Goal: Task Accomplishment & Management: Use online tool/utility

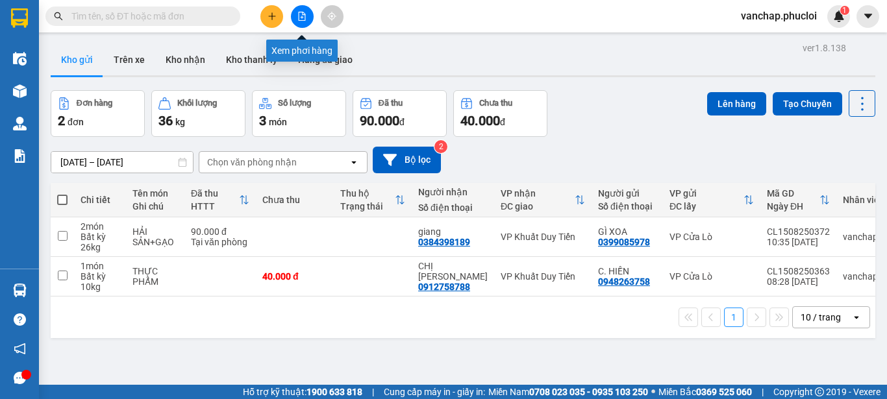
click at [303, 20] on icon "file-add" at bounding box center [302, 16] width 7 height 9
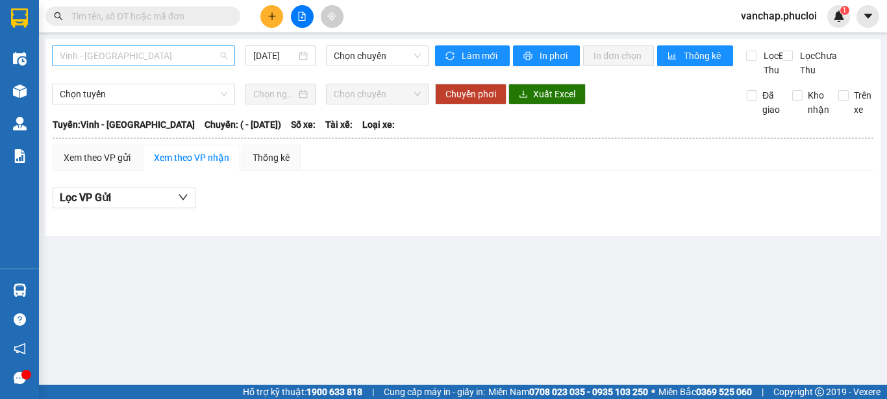
click at [110, 57] on span "Vinh - [GEOGRAPHIC_DATA]" at bounding box center [144, 55] width 168 height 19
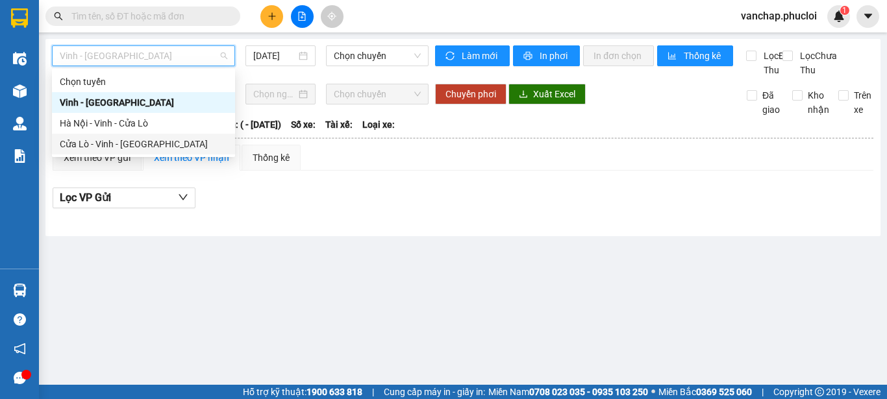
click at [86, 141] on div "Cửa Lò - Vinh - [GEOGRAPHIC_DATA]" at bounding box center [144, 144] width 168 height 14
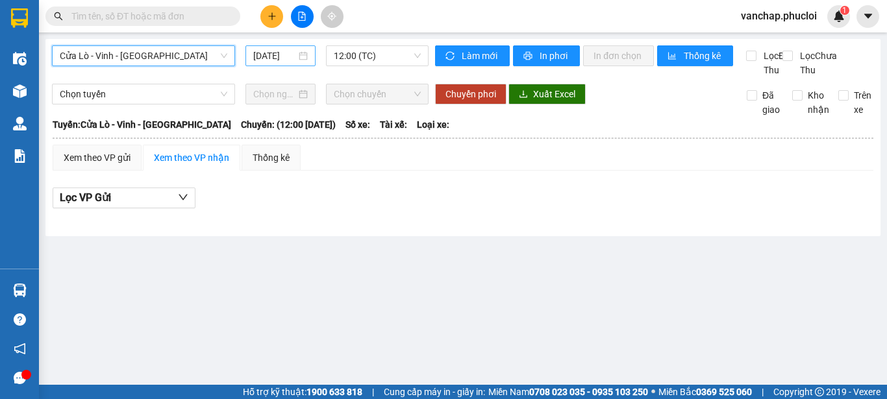
click at [307, 56] on div "[DATE]" at bounding box center [280, 56] width 55 height 14
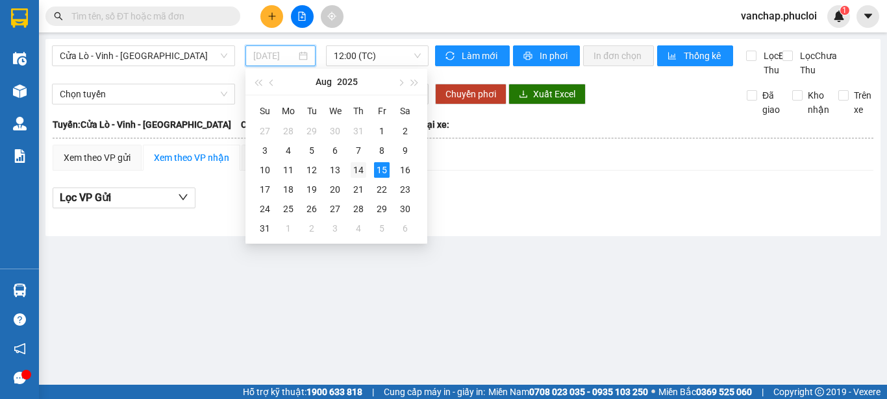
click at [356, 173] on div "14" at bounding box center [359, 170] width 16 height 16
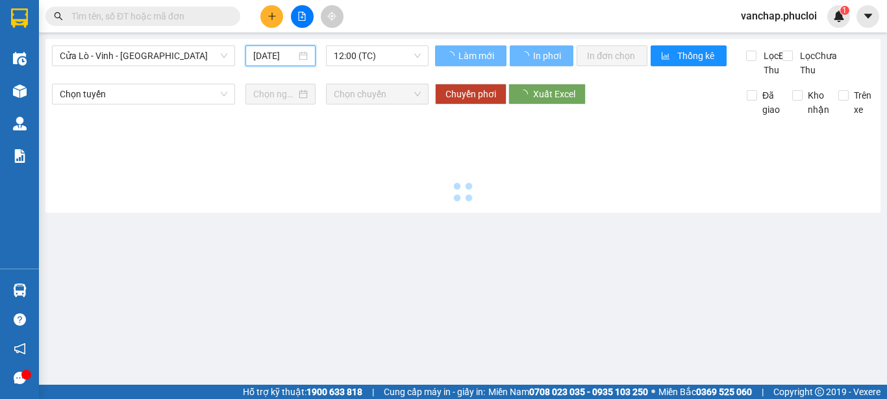
type input "[DATE]"
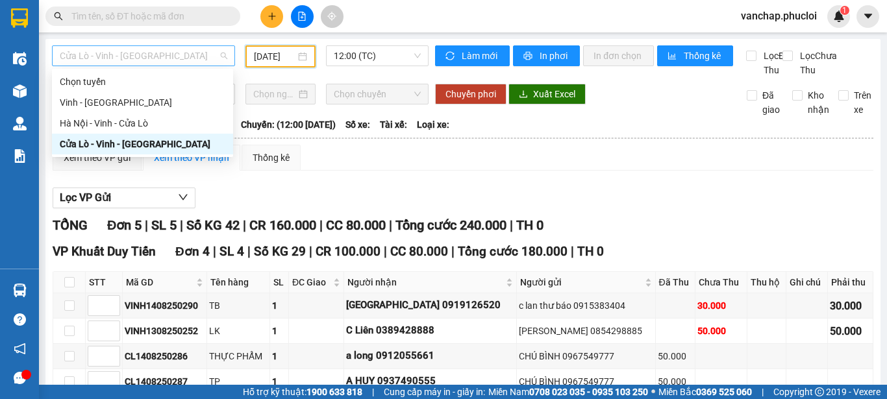
click at [144, 49] on span "Cửa Lò - Vinh - [GEOGRAPHIC_DATA]" at bounding box center [144, 55] width 168 height 19
click at [89, 121] on div "Hà Nội - Vinh - Cửa Lò" at bounding box center [143, 123] width 166 height 14
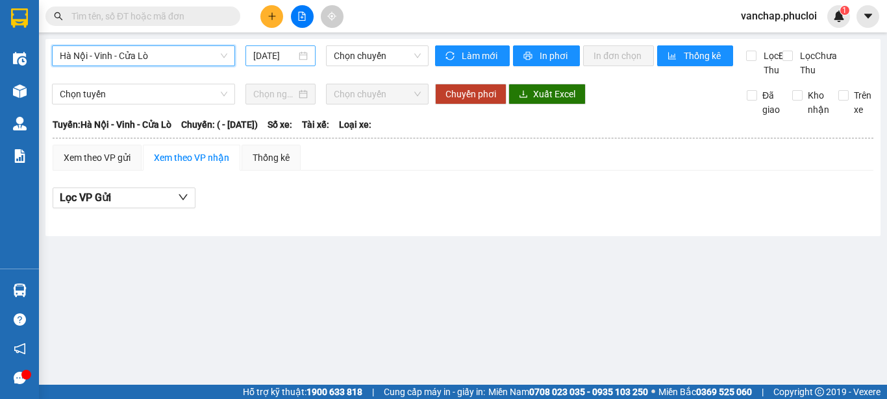
click at [308, 53] on div "[DATE]" at bounding box center [280, 56] width 55 height 14
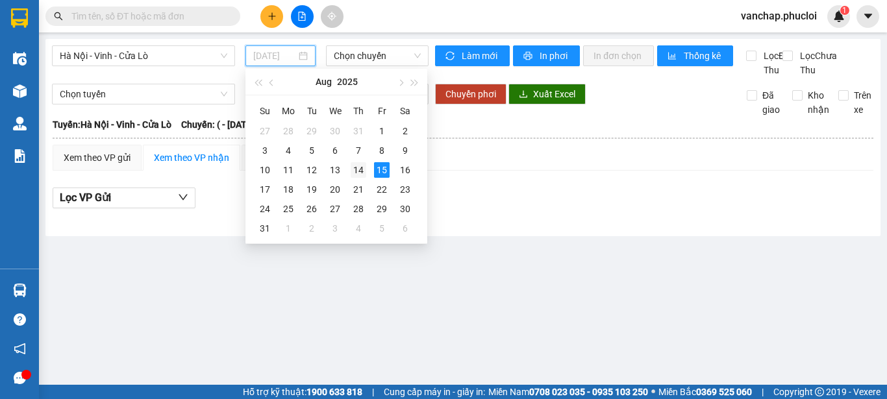
click at [362, 170] on div "14" at bounding box center [359, 170] width 16 height 16
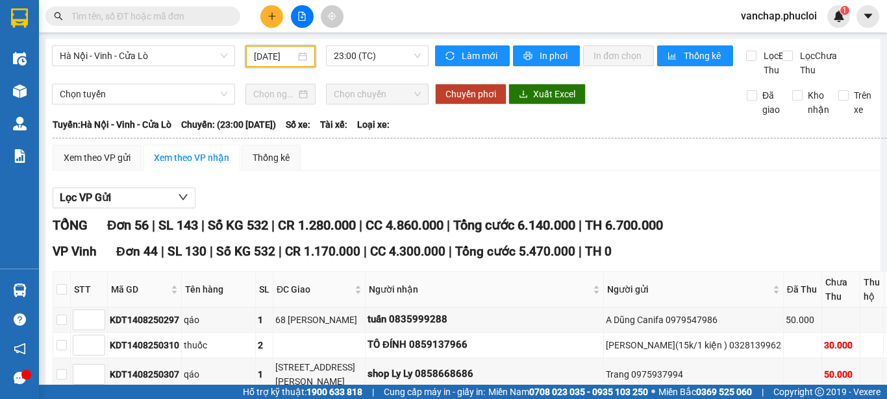
click at [303, 59] on div "[DATE]" at bounding box center [280, 56] width 53 height 14
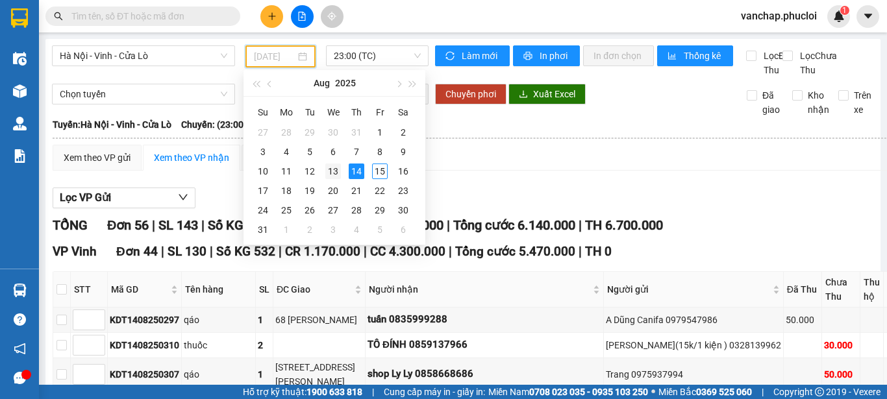
click at [337, 176] on div "13" at bounding box center [333, 172] width 16 height 16
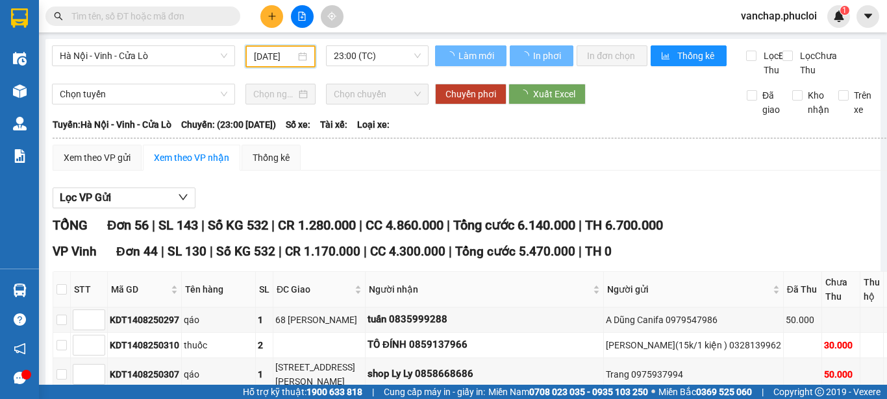
type input "[DATE]"
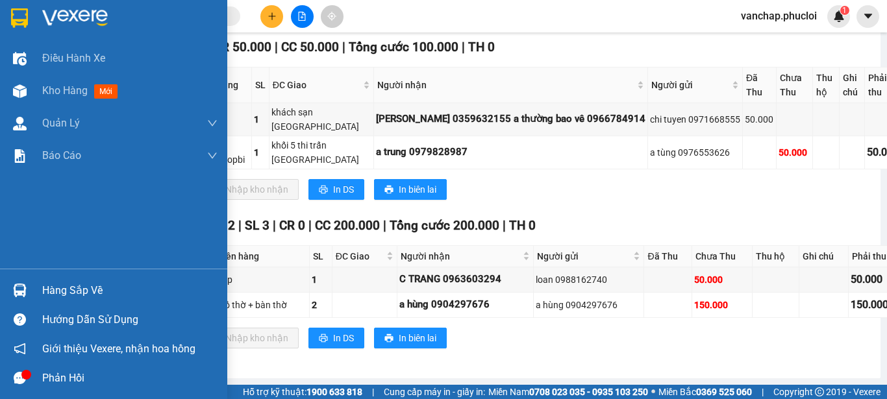
click at [59, 15] on img at bounding box center [75, 17] width 66 height 19
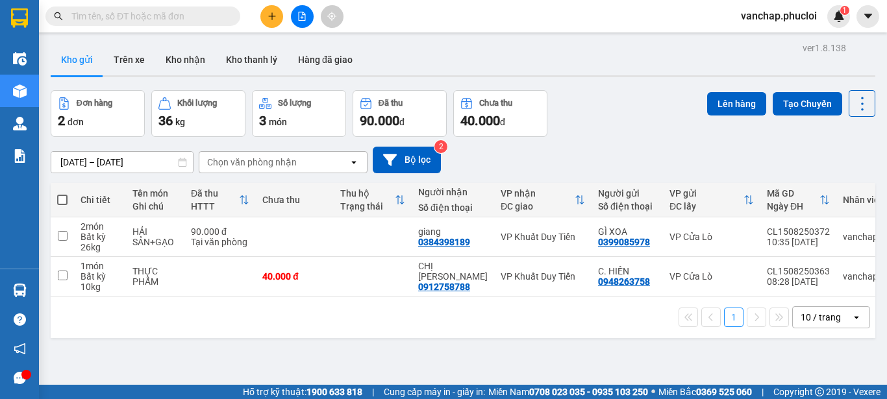
click at [59, 201] on span at bounding box center [62, 200] width 10 height 10
click at [62, 194] on input "checkbox" at bounding box center [62, 194] width 0 height 0
checkbox input "true"
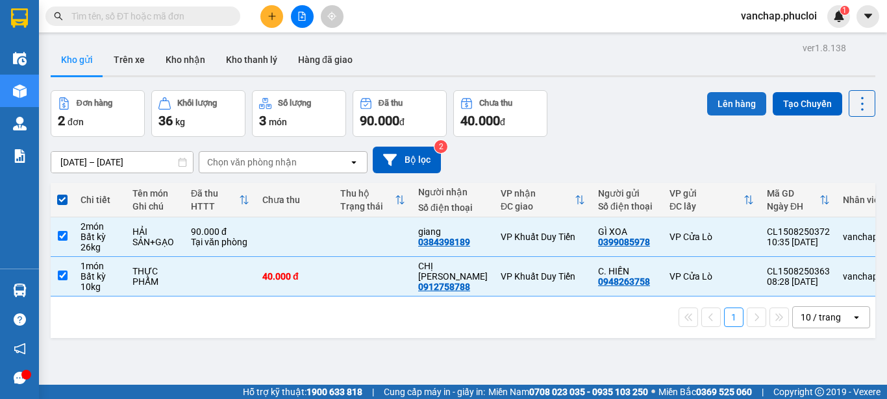
click at [720, 102] on button "Lên hàng" at bounding box center [736, 103] width 59 height 23
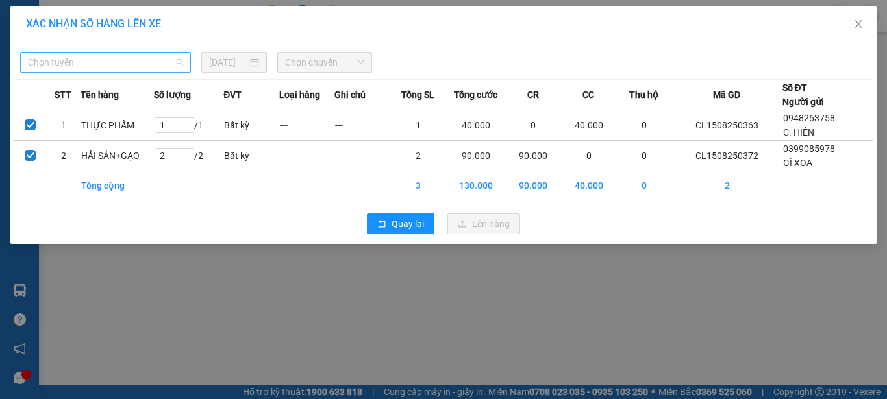
click at [39, 61] on span "Chọn tuyến" at bounding box center [105, 62] width 155 height 19
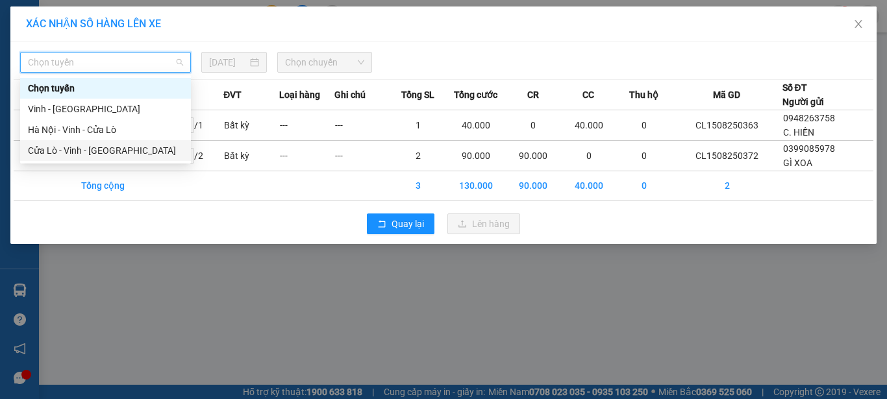
click at [55, 152] on div "Cửa Lò - Vinh - [GEOGRAPHIC_DATA]" at bounding box center [105, 151] width 155 height 14
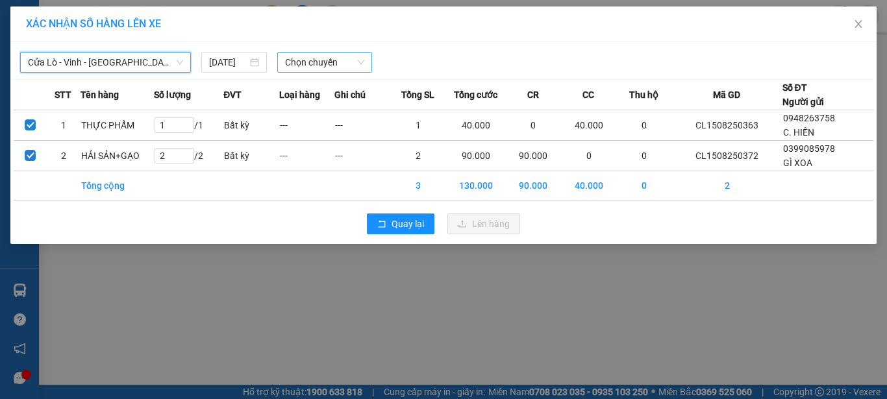
click at [294, 62] on span "Chọn chuyến" at bounding box center [325, 62] width 80 height 19
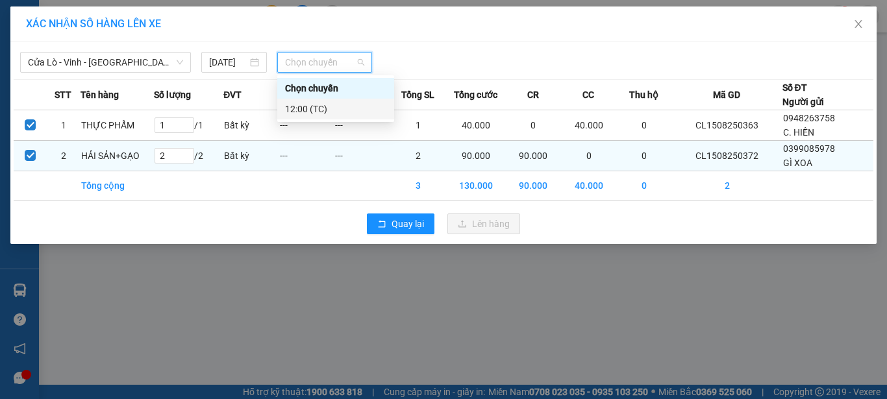
drag, startPoint x: 316, startPoint y: 112, endPoint x: 385, endPoint y: 159, distance: 83.4
click at [316, 112] on div "12:00 (TC)" at bounding box center [335, 109] width 101 height 14
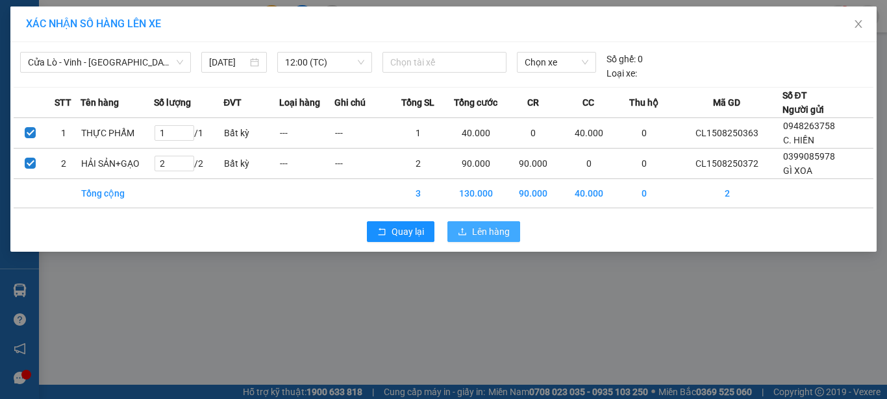
click at [483, 233] on span "Lên hàng" at bounding box center [491, 232] width 38 height 14
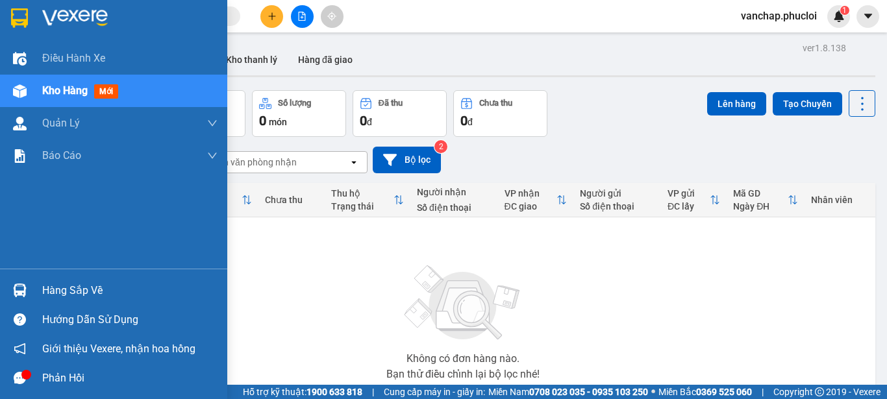
click at [63, 13] on img at bounding box center [75, 17] width 66 height 19
click at [47, 16] on img at bounding box center [75, 17] width 66 height 19
